Goal: Find specific page/section: Find specific page/section

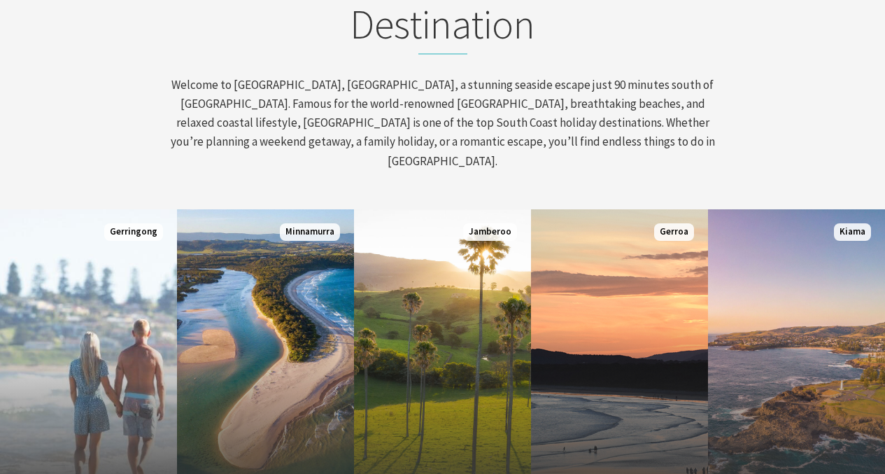
scroll to position [773, 0]
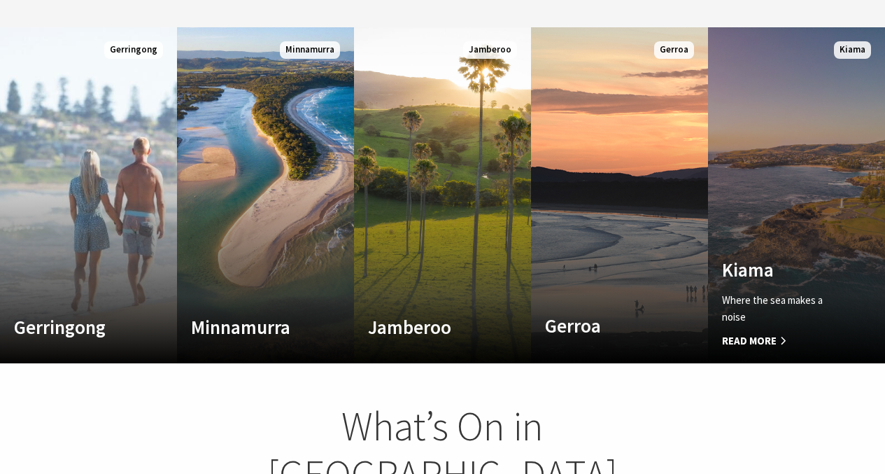
click at [838, 108] on link "Custom Image Used Kiama Where the sea makes a noise Read More Kiama" at bounding box center [796, 195] width 177 height 336
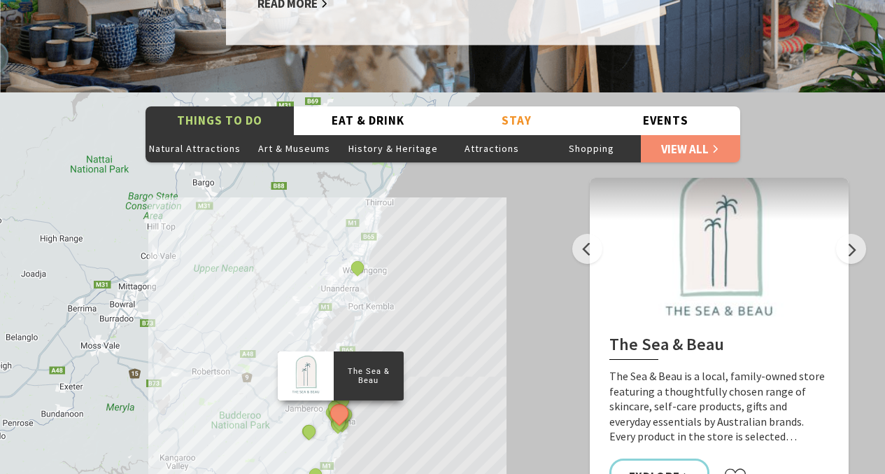
scroll to position [2467, 0]
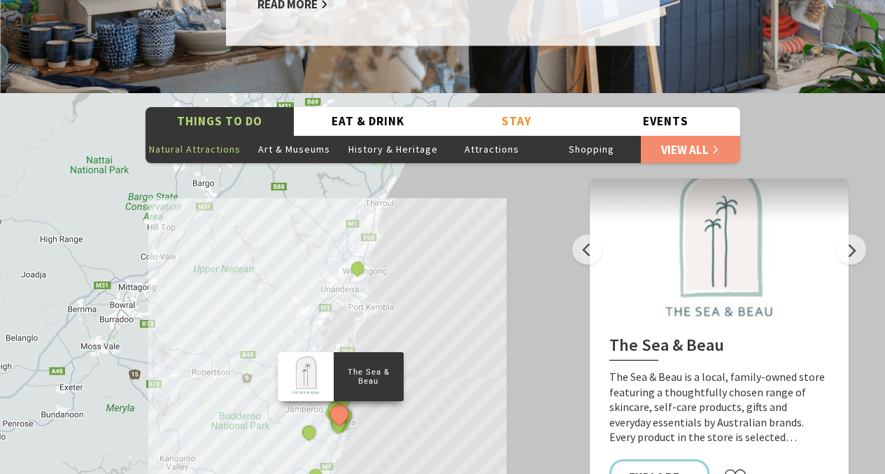
click at [209, 135] on button "Natural Attractions" at bounding box center [195, 149] width 99 height 28
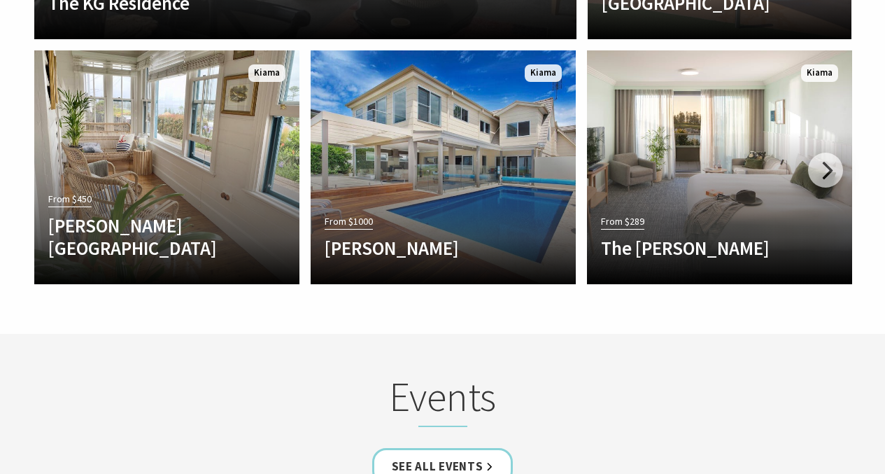
scroll to position [3341, 0]
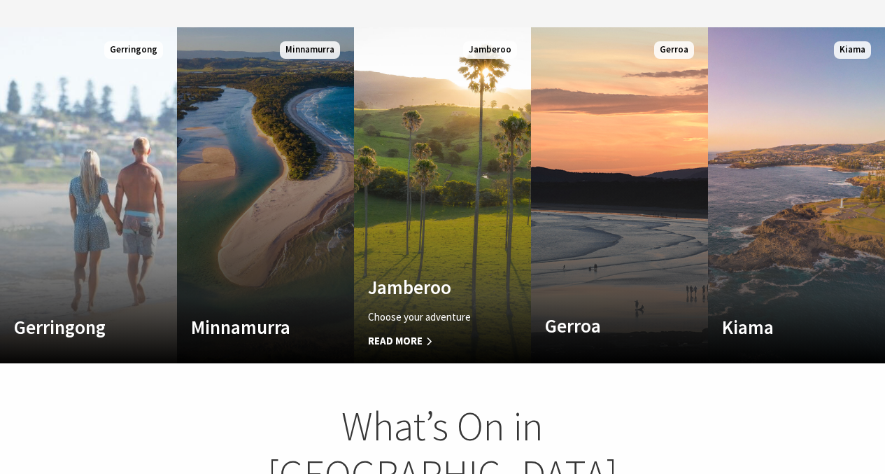
scroll to position [240, 896]
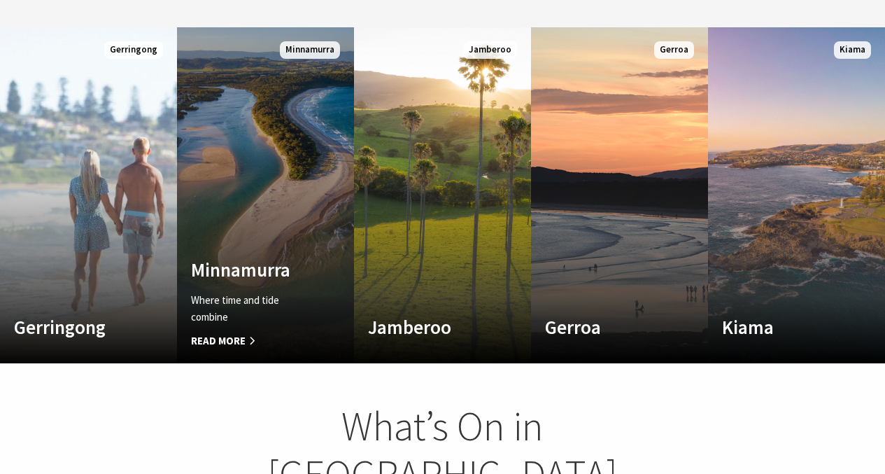
click at [290, 171] on link "Custom Image Used Minnamurra Where time and tide combine Read More Minnamurra" at bounding box center [265, 195] width 177 height 336
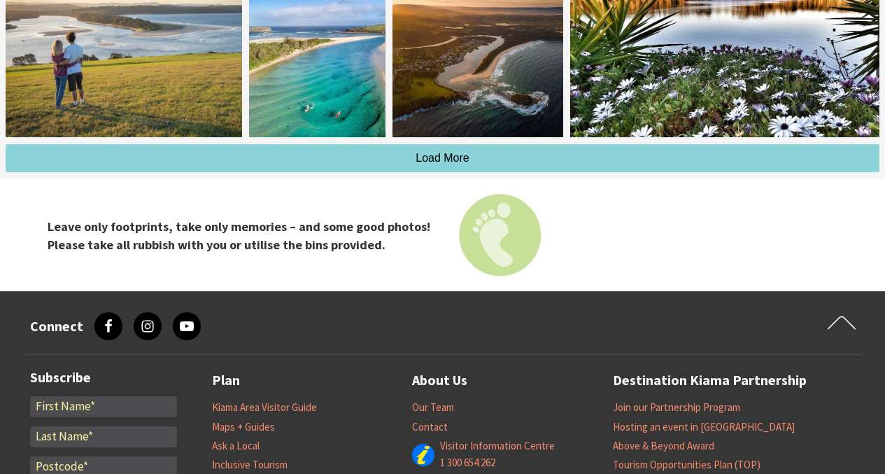
scroll to position [4847, 0]
